Goal: Use online tool/utility

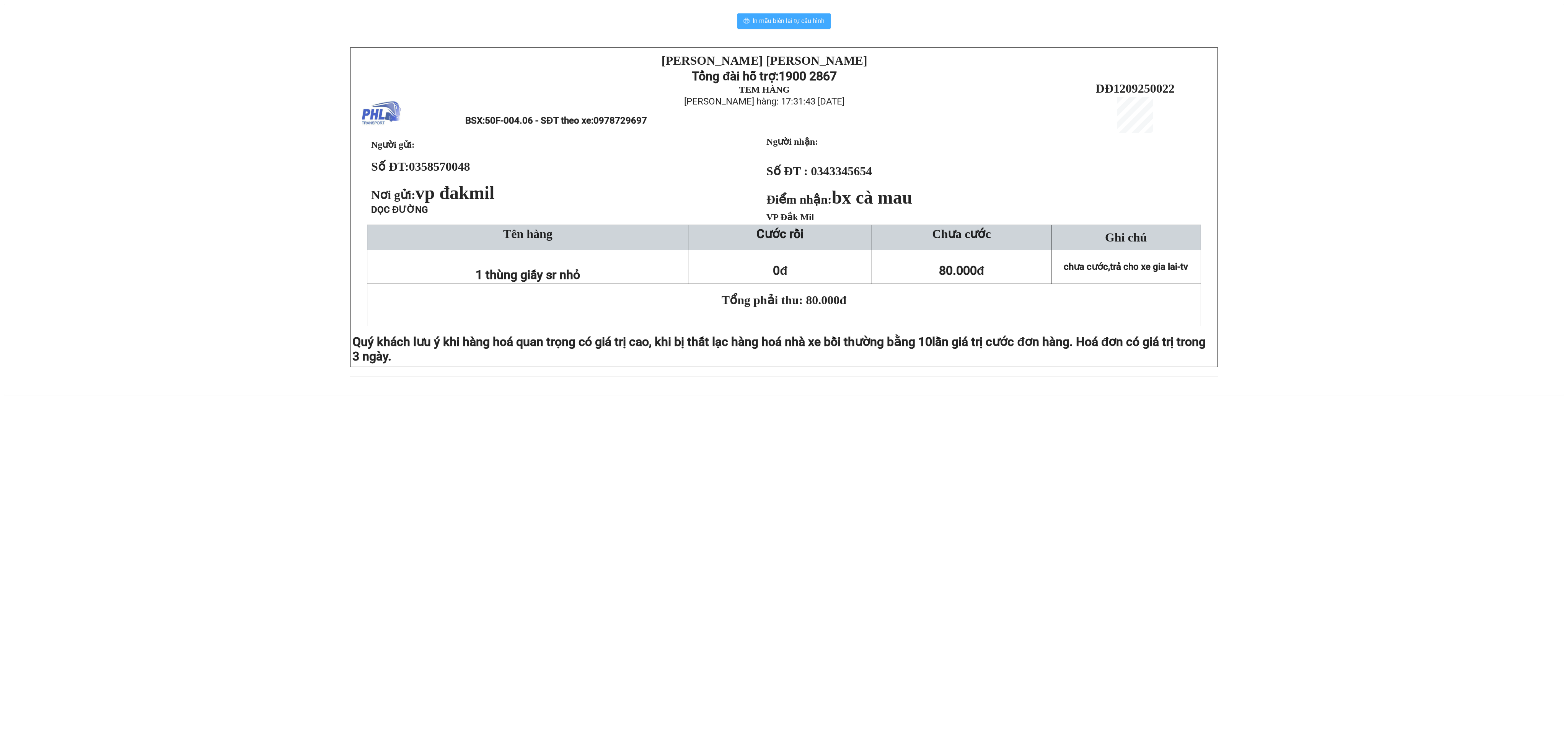
click at [784, 22] on span "In mẫu biên lai tự cấu hình" at bounding box center [788, 21] width 72 height 10
click at [762, 22] on span "In mẫu biên lai tự cấu hình" at bounding box center [788, 21] width 72 height 10
